Goal: Task Accomplishment & Management: Use online tool/utility

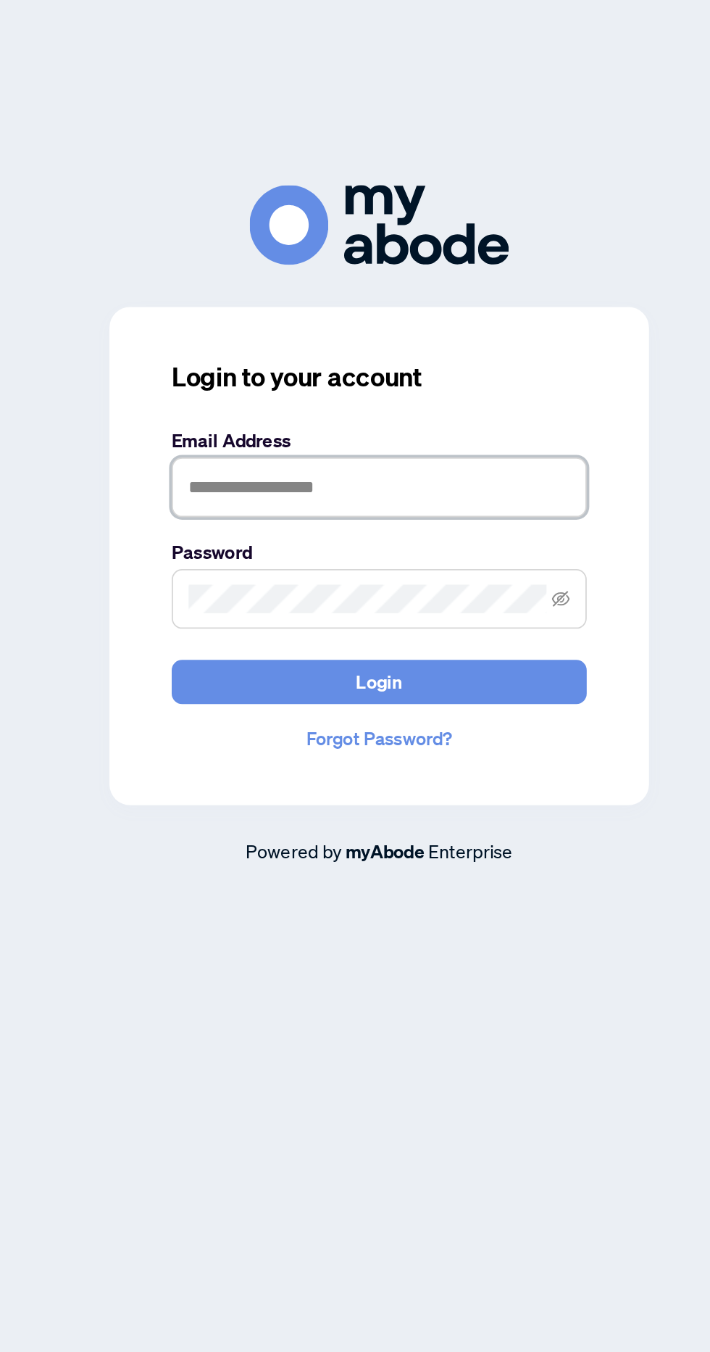
click at [275, 671] on input "text" at bounding box center [355, 654] width 232 height 33
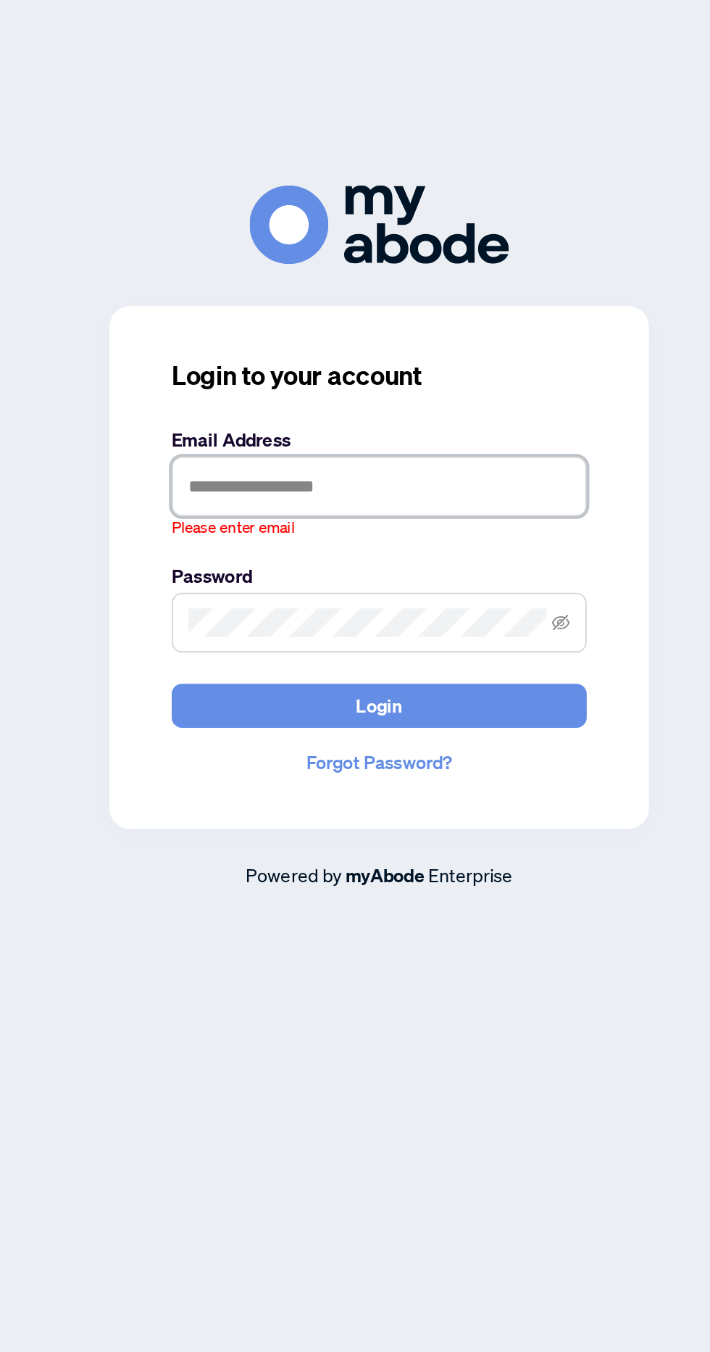
type input "**********"
click at [239, 758] on button "Login" at bounding box center [355, 770] width 232 height 25
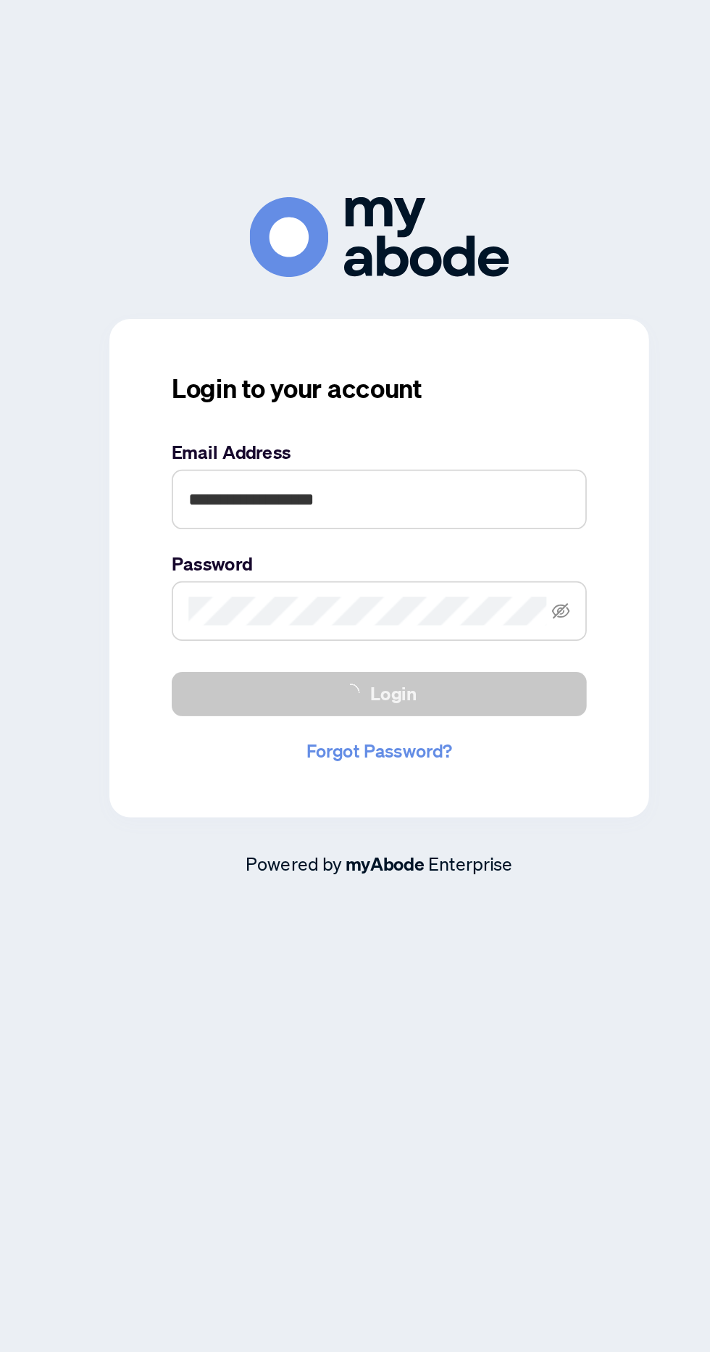
scroll to position [7, 0]
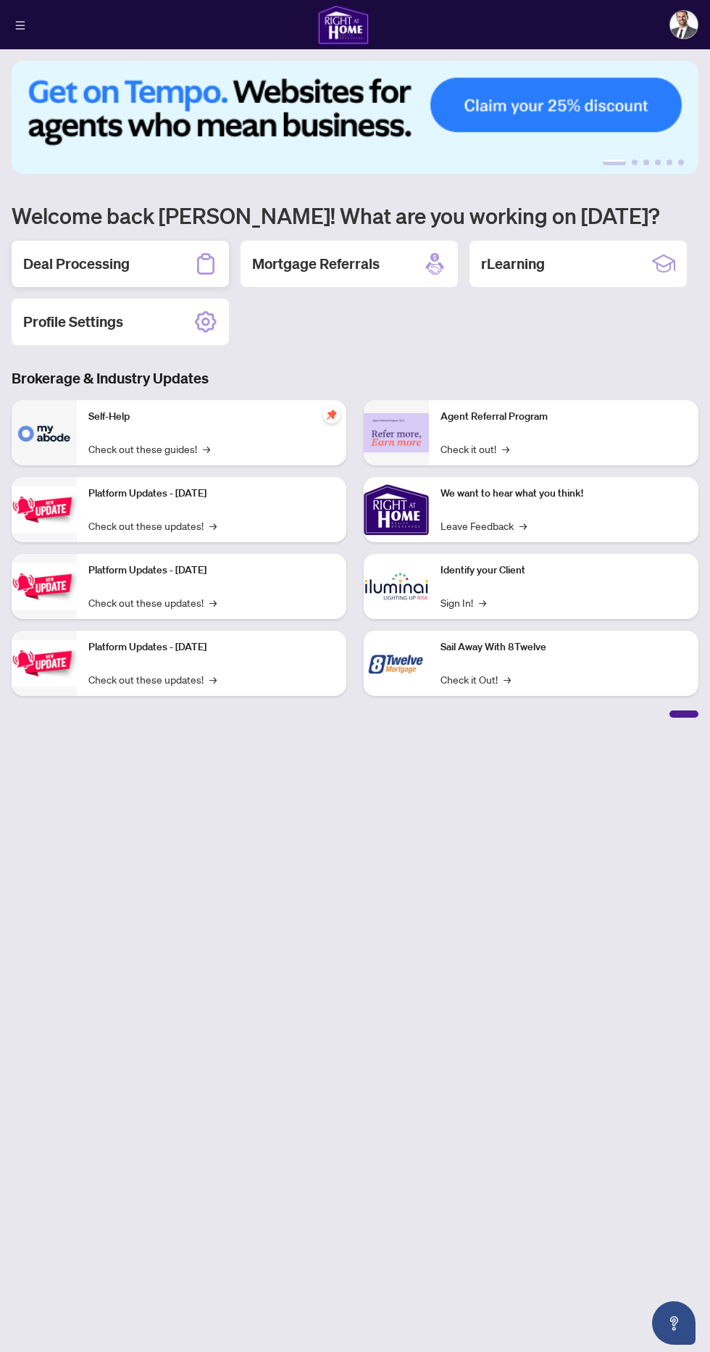
click at [94, 258] on h2 "Deal Processing" at bounding box center [76, 264] width 107 height 20
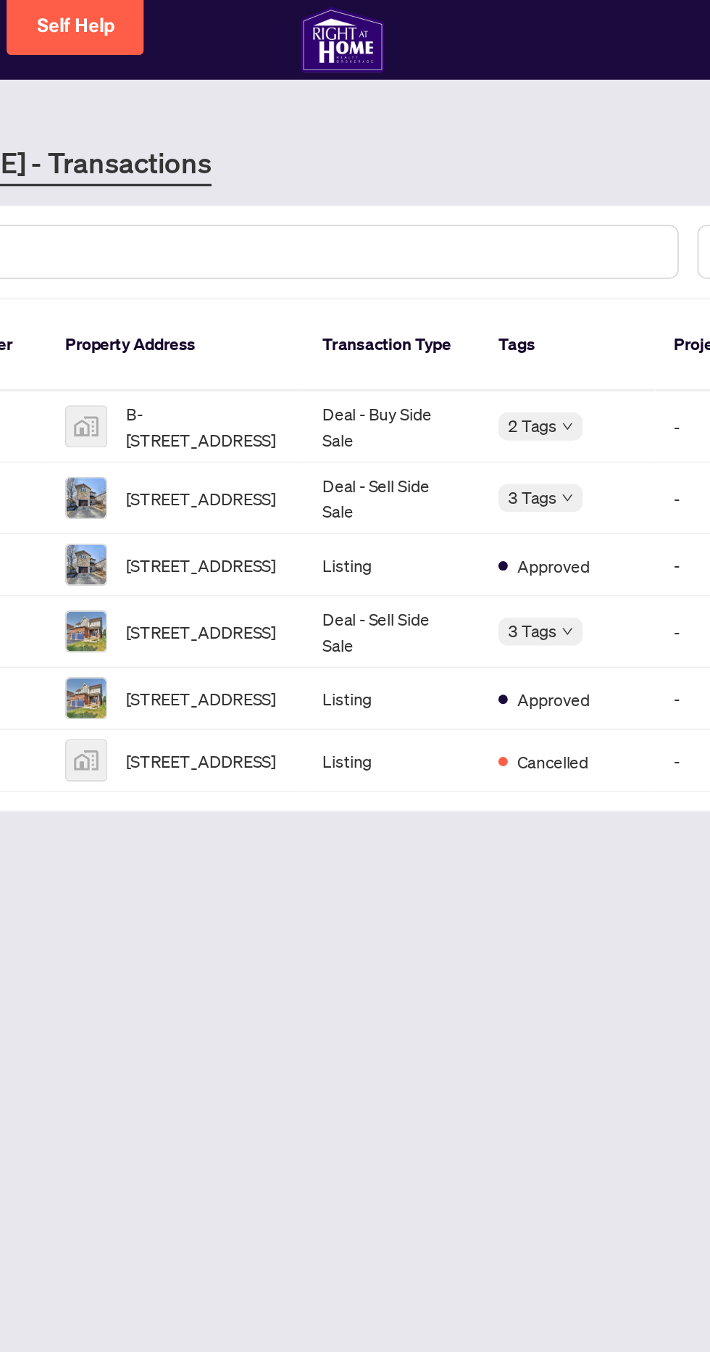
click at [267, 255] on span "B-158 Concession St W, Tillsonburg, ON, Canada" at bounding box center [258, 264] width 99 height 32
click at [236, 248] on span "B-158 Concession St W, Tillsonburg, ON, Canada" at bounding box center [258, 264] width 99 height 32
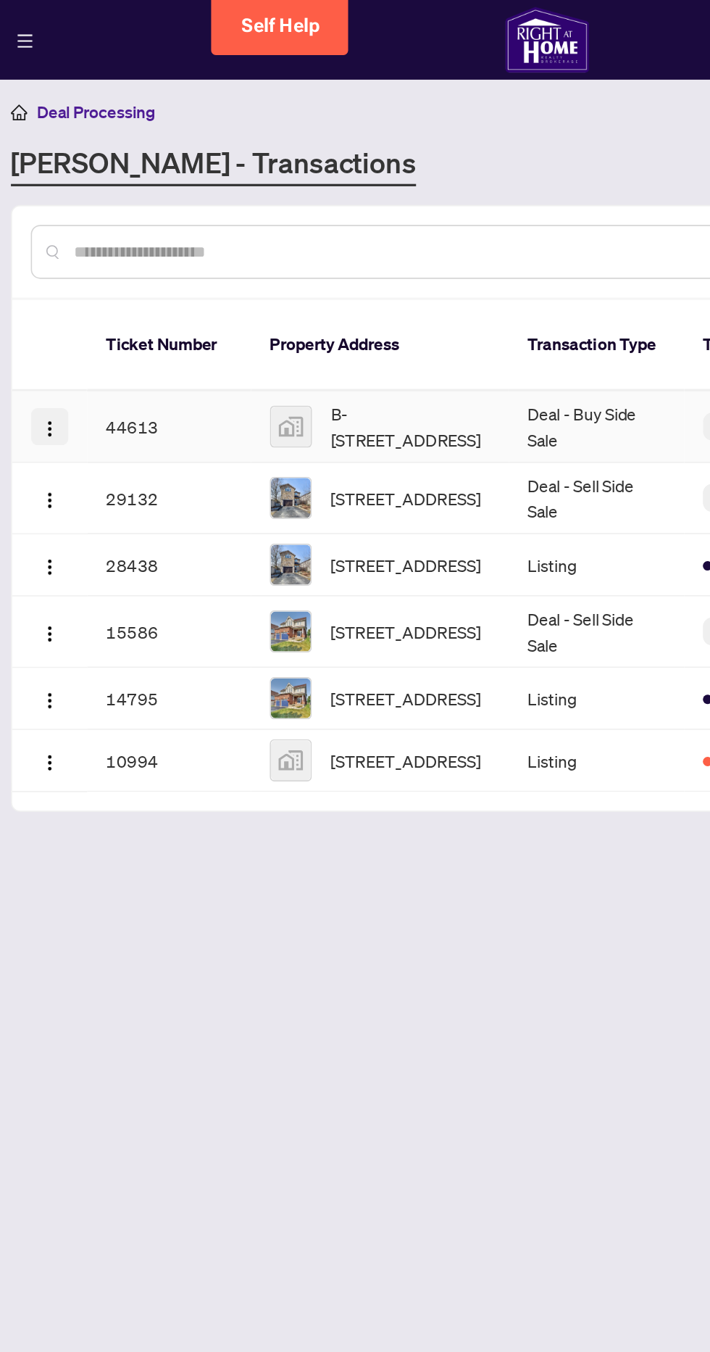
click at [34, 252] on button "button" at bounding box center [35, 263] width 23 height 23
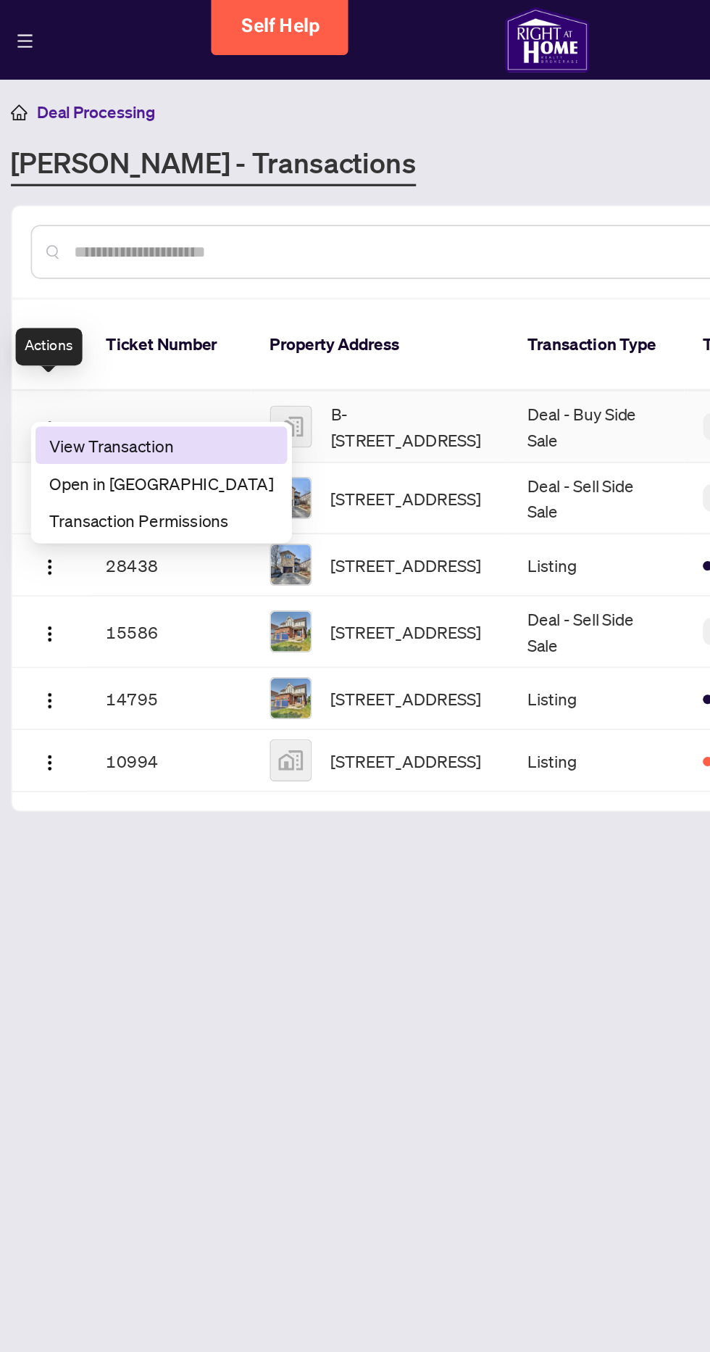
click at [54, 271] on span "View Transaction" at bounding box center [105, 275] width 138 height 16
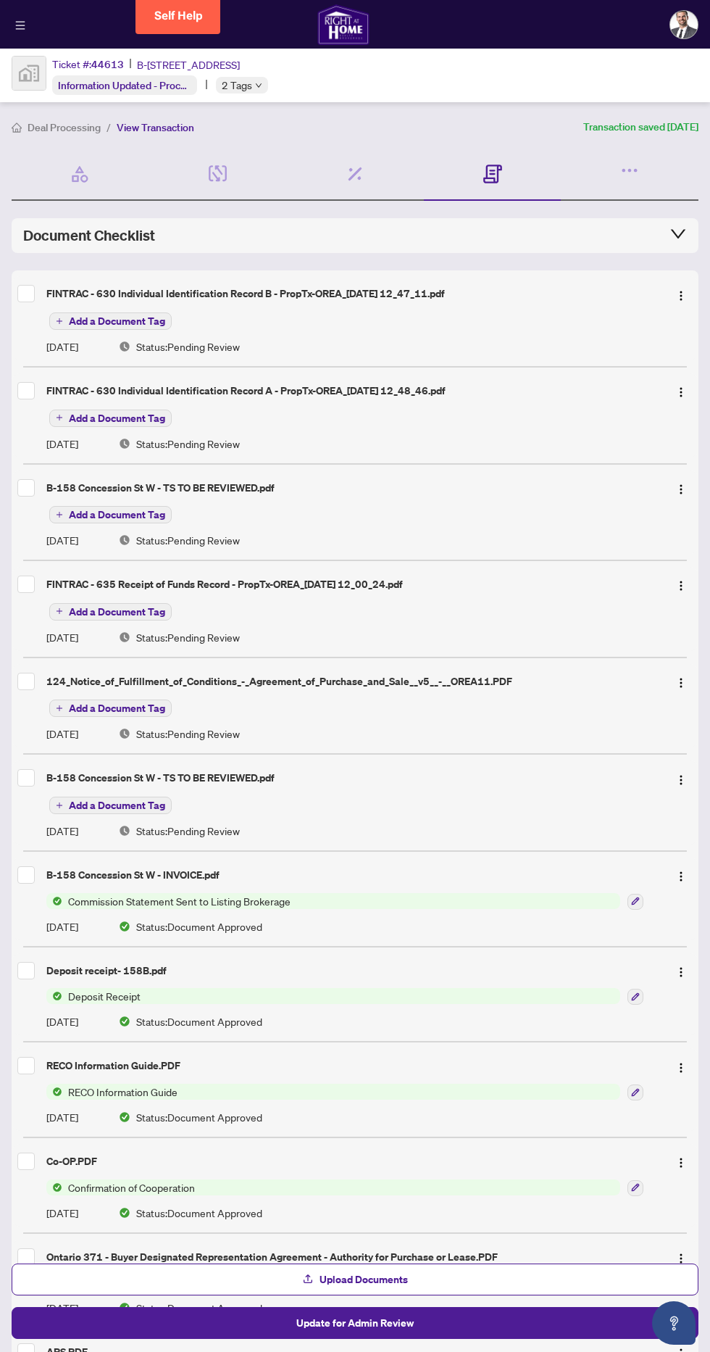
click at [312, 320] on div "Add a Document Tag" at bounding box center [369, 320] width 647 height 19
click at [681, 294] on img "button" at bounding box center [682, 296] width 12 height 12
click at [631, 173] on icon "button" at bounding box center [630, 170] width 20 height 20
click at [592, 207] on span "Transaction Communication" at bounding box center [567, 204] width 126 height 16
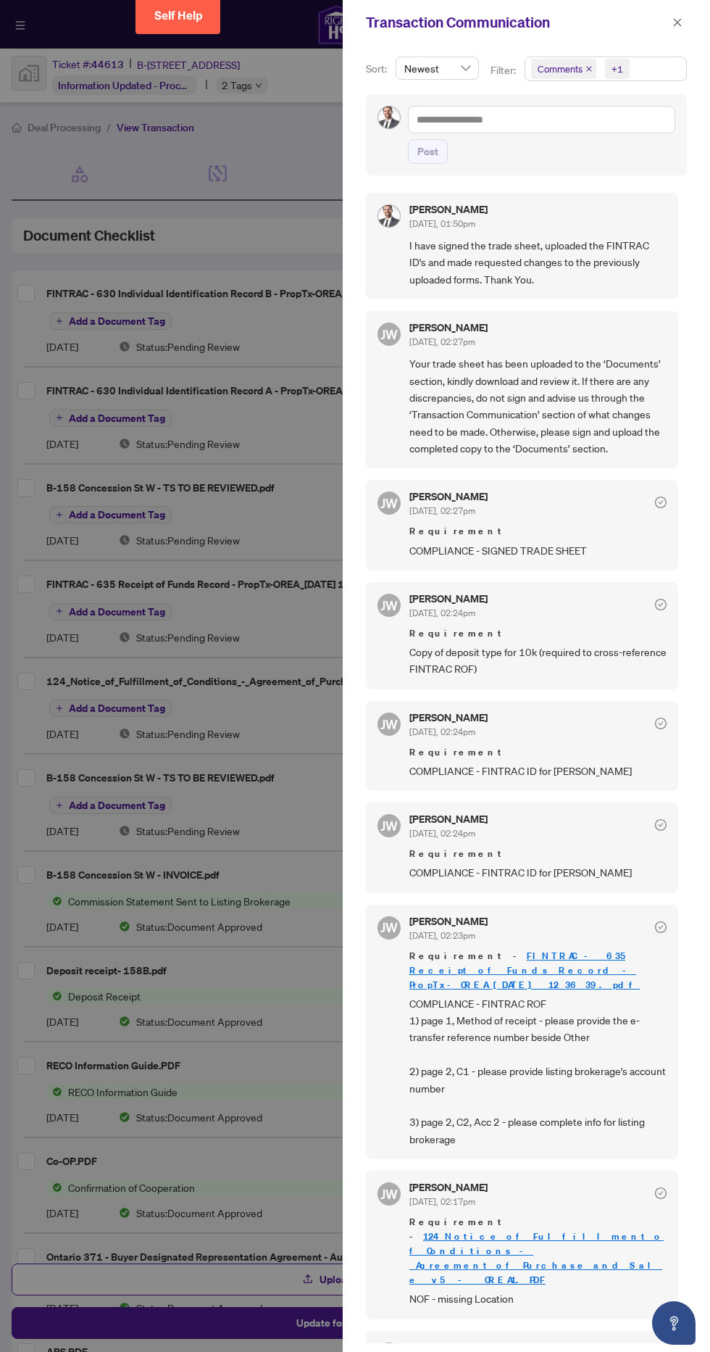
click at [682, 5] on div "Transaction Communication" at bounding box center [527, 22] width 368 height 45
click at [678, 22] on icon "close" at bounding box center [678, 22] width 8 height 8
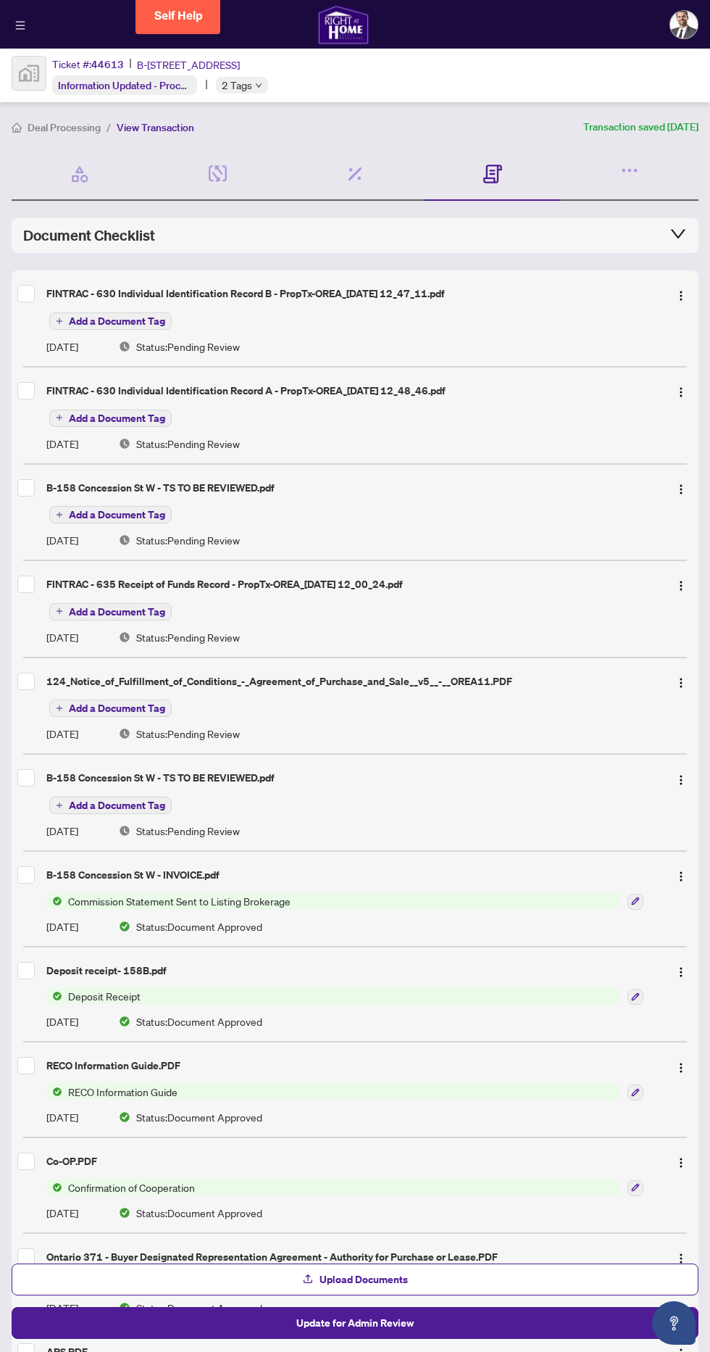
scroll to position [4, 0]
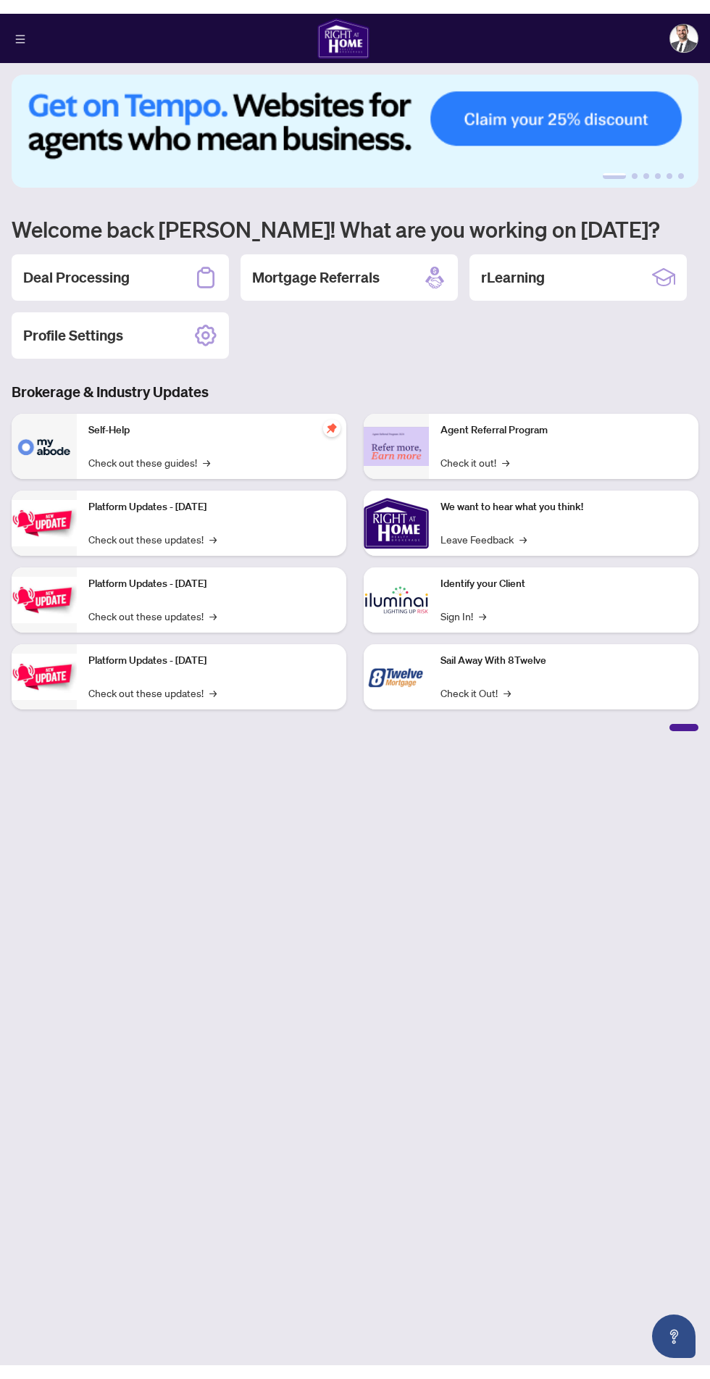
scroll to position [6, 0]
